Goal: Task Accomplishment & Management: Use online tool/utility

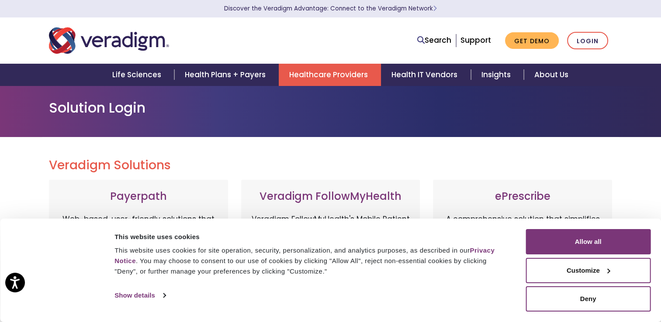
click at [327, 73] on link "Healthcare Providers" at bounding box center [330, 75] width 102 height 22
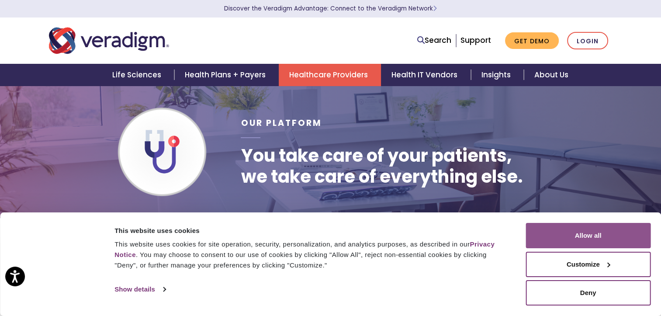
click at [574, 231] on button "Allow all" at bounding box center [587, 235] width 125 height 25
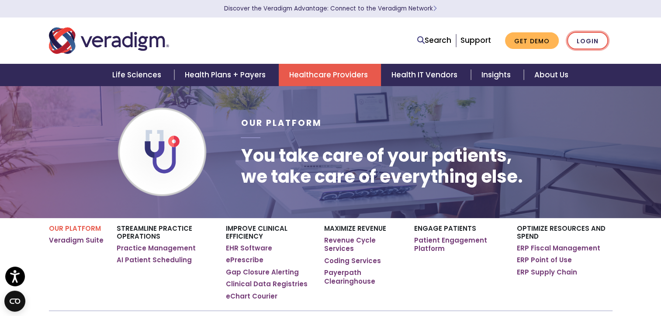
click at [587, 36] on link "Login" at bounding box center [587, 41] width 41 height 18
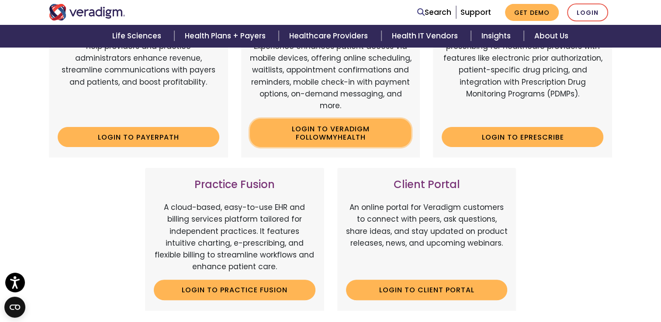
scroll to position [262, 0]
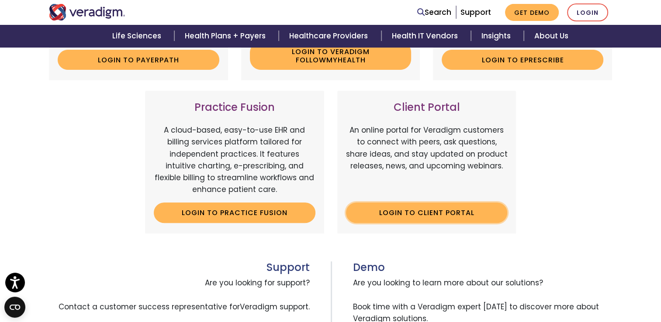
click at [386, 208] on link "Login to Client Portal" at bounding box center [427, 213] width 162 height 20
